Goal: Task Accomplishment & Management: Manage account settings

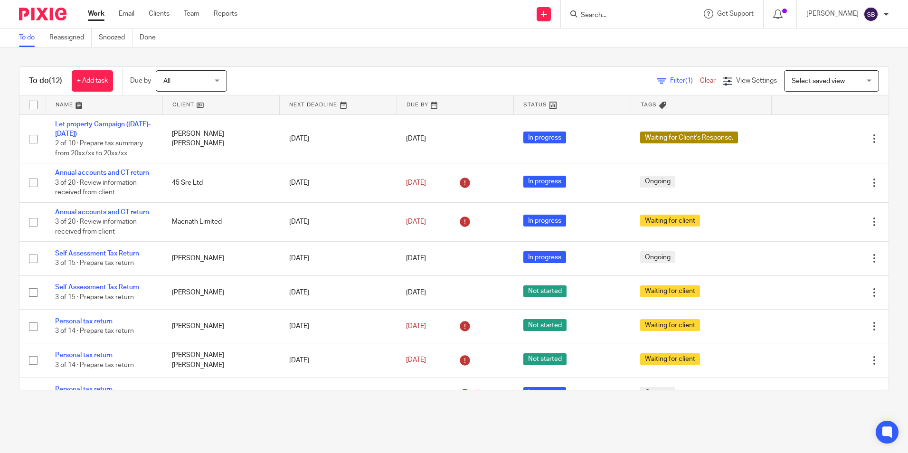
click at [884, 14] on div at bounding box center [886, 14] width 6 height 6
click at [852, 64] on span "Logout" at bounding box center [844, 66] width 21 height 7
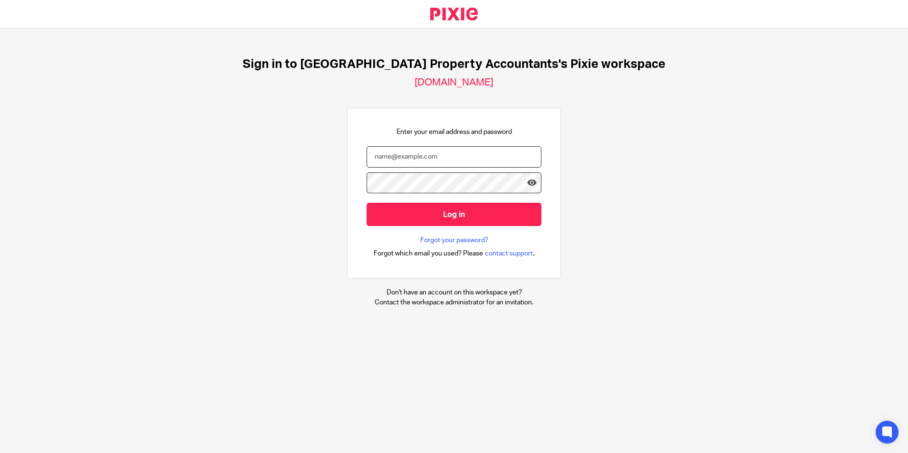
click at [436, 162] on input "email" at bounding box center [454, 156] width 175 height 21
click at [584, 160] on div "Sign in to [GEOGRAPHIC_DATA] Property Accountants's Pixie workspace [DOMAIN_NAM…" at bounding box center [454, 181] width 908 height 307
click at [441, 160] on input "email" at bounding box center [454, 156] width 175 height 21
click at [0, 453] on div at bounding box center [0, 453] width 0 height 0
type input "sushil.b@ukpa.co.uk"
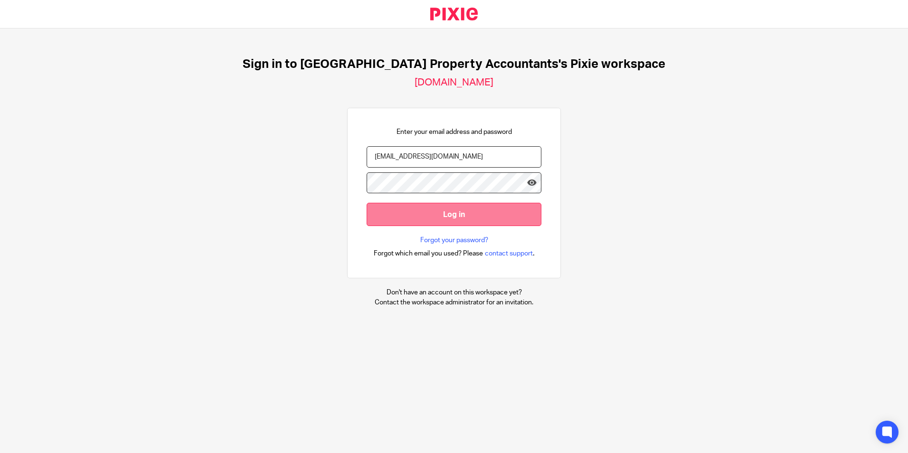
click at [422, 216] on input "Log in" at bounding box center [454, 214] width 175 height 23
